Goal: Find specific page/section: Find specific page/section

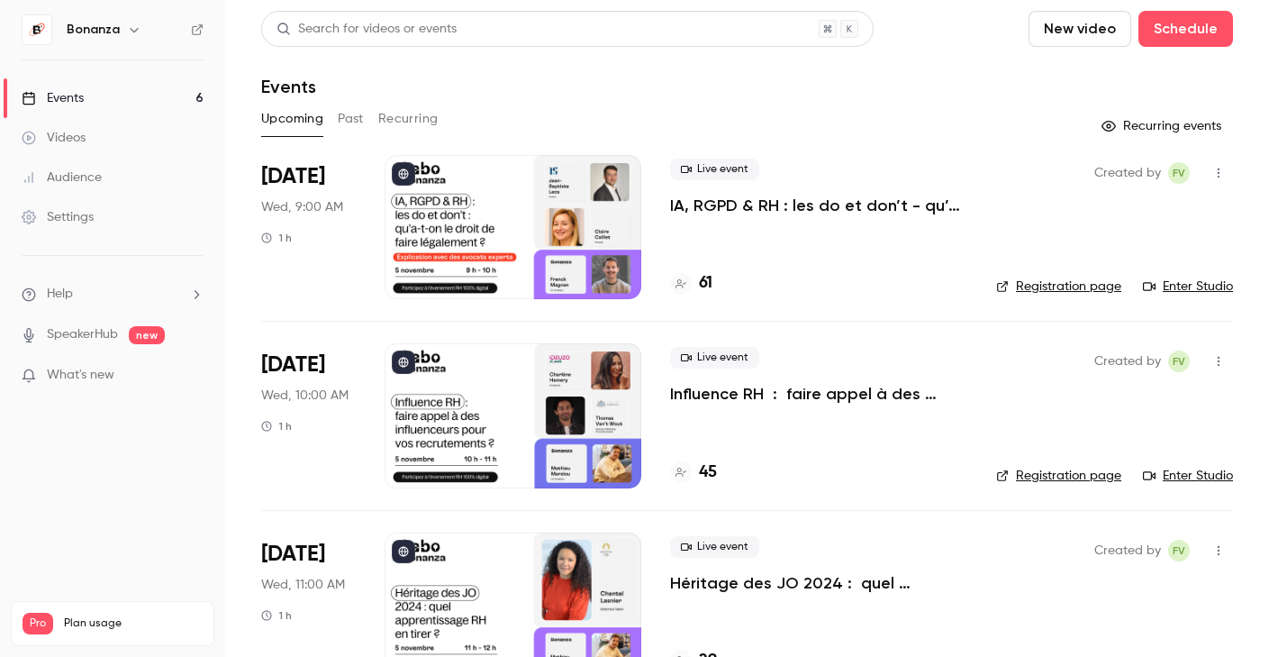
click at [57, 172] on div "Audience" at bounding box center [62, 177] width 80 height 18
